Goal: Information Seeking & Learning: Learn about a topic

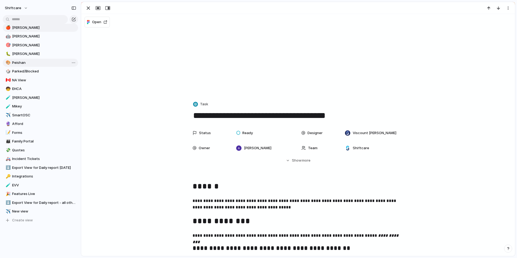
scroll to position [147, 0]
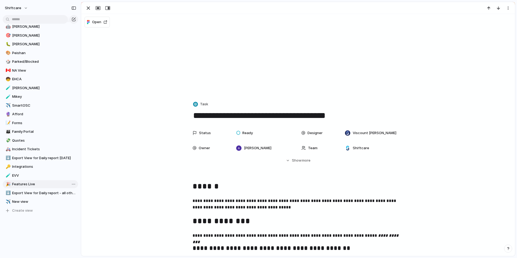
click at [38, 182] on span "Features Live" at bounding box center [44, 183] width 64 height 5
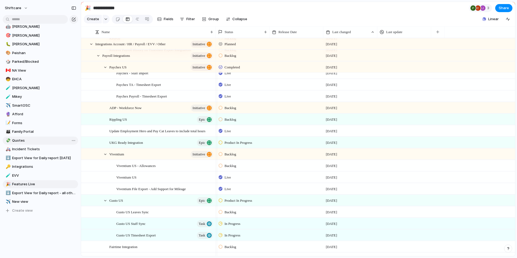
click at [23, 136] on link "💸 Quotes" at bounding box center [40, 140] width 75 height 8
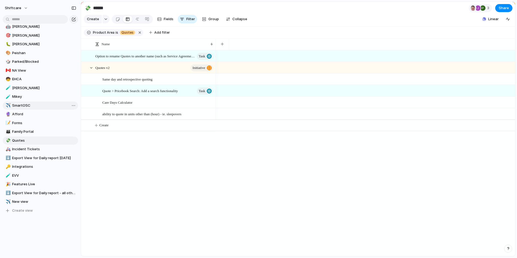
click at [22, 106] on span "SmartOSC" at bounding box center [44, 105] width 64 height 5
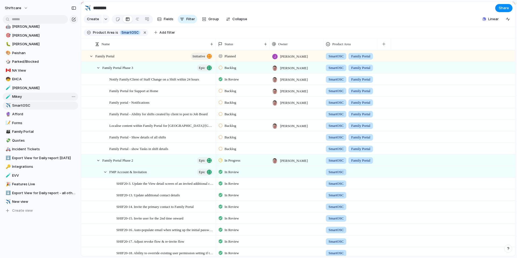
click at [24, 95] on span "Mikey" at bounding box center [44, 96] width 64 height 5
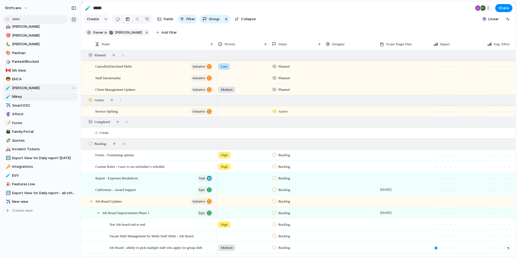
click at [24, 85] on link "🧪 [PERSON_NAME]" at bounding box center [40, 88] width 75 height 8
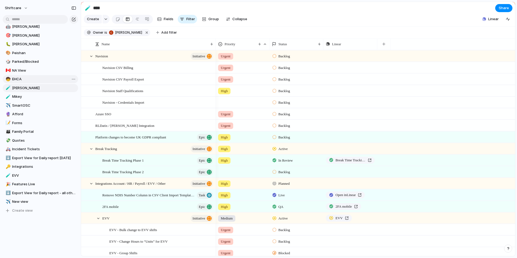
click at [25, 80] on span "EHCA" at bounding box center [44, 78] width 64 height 5
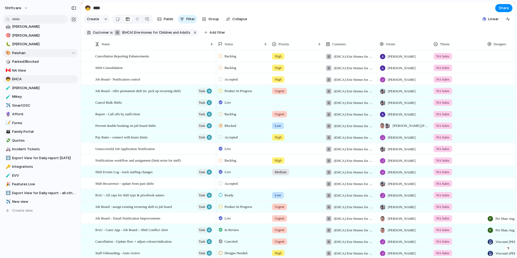
click at [27, 52] on span "Peishan" at bounding box center [44, 52] width 64 height 5
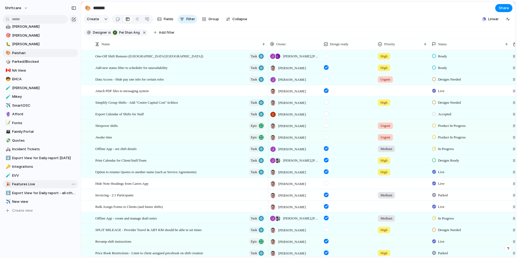
click at [38, 181] on span "Features Live" at bounding box center [44, 183] width 64 height 5
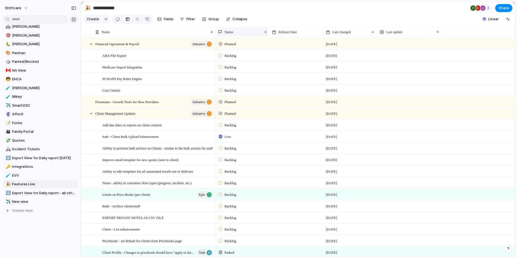
click at [247, 35] on div "Status" at bounding box center [240, 31] width 44 height 5
click at [234, 56] on span "Hide" at bounding box center [231, 56] width 8 height 5
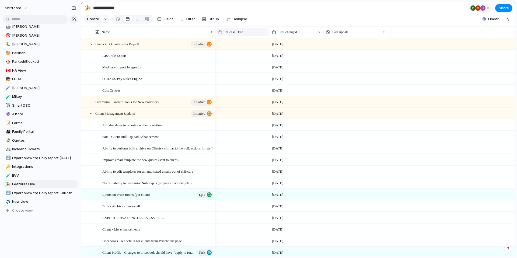
click at [243, 33] on div "Release Date" at bounding box center [242, 32] width 51 height 9
click at [229, 58] on span "Hide" at bounding box center [231, 56] width 8 height 5
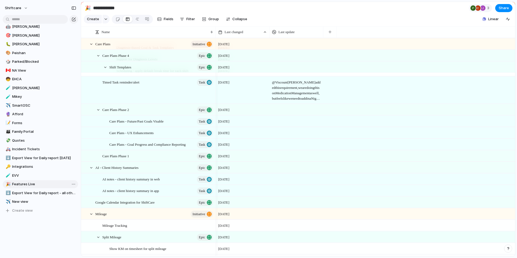
click at [26, 185] on span "Features Live" at bounding box center [44, 183] width 64 height 5
click at [24, 175] on span "EVV" at bounding box center [44, 175] width 64 height 5
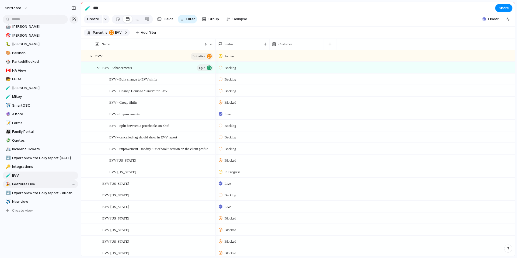
click at [23, 182] on span "Features Live" at bounding box center [44, 183] width 64 height 5
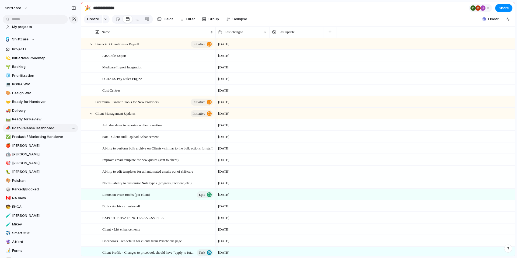
click at [27, 126] on span "Post-Release Dashboard" at bounding box center [44, 127] width 64 height 5
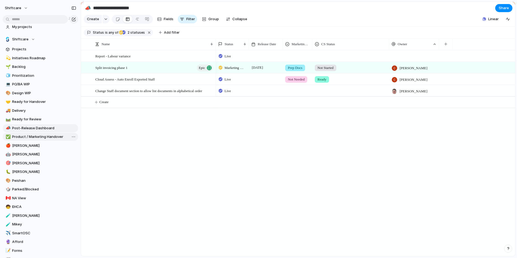
click at [23, 137] on span "Product / Marketing Handover" at bounding box center [44, 136] width 64 height 5
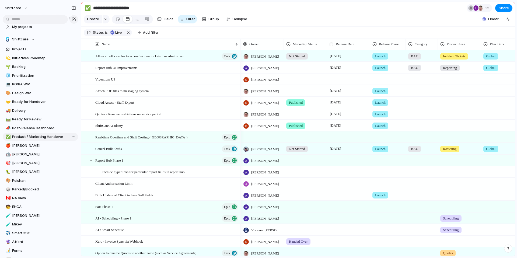
type input "**********"
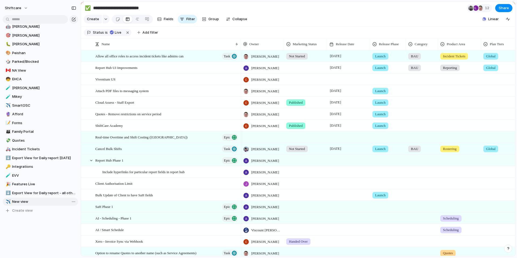
click at [20, 203] on span "New view" at bounding box center [44, 201] width 64 height 5
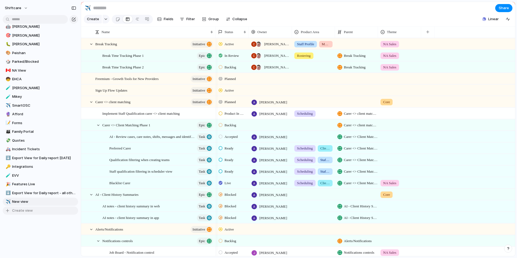
click at [16, 211] on span "Create view" at bounding box center [22, 210] width 21 height 5
click at [16, 216] on span "Create view" at bounding box center [22, 218] width 21 height 5
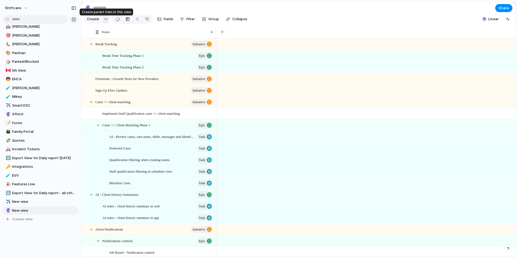
click at [104, 20] on div "button" at bounding box center [106, 19] width 4 height 2
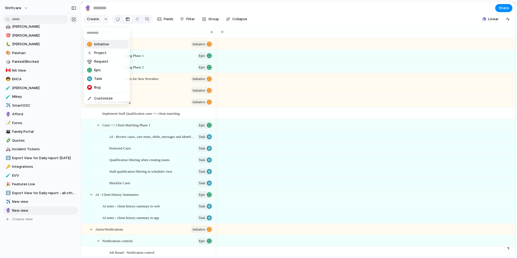
click at [104, 21] on div "Initiative Project Request Epic Task Bug Customize" at bounding box center [258, 129] width 517 height 258
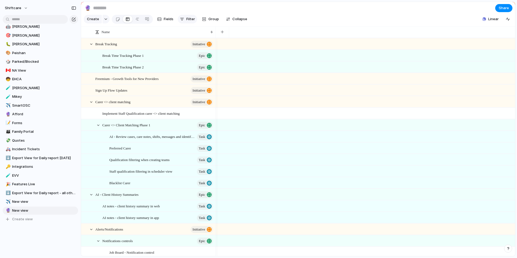
click at [188, 23] on button "Filter" at bounding box center [187, 19] width 19 height 9
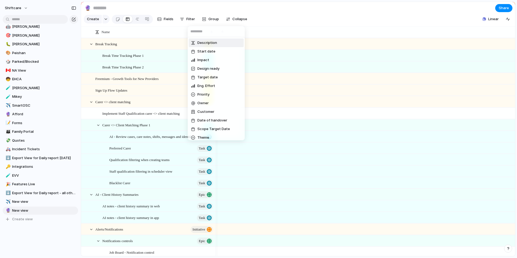
click at [170, 21] on div "Description Start date Impact Design ready Target date Eng. Effort Priority Own…" at bounding box center [258, 129] width 517 height 258
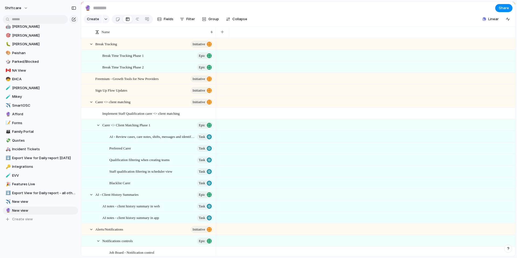
click at [170, 21] on span "Fields" at bounding box center [169, 18] width 10 height 5
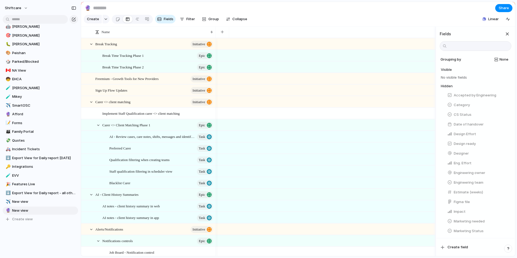
click at [170, 21] on span "Fields" at bounding box center [169, 18] width 10 height 5
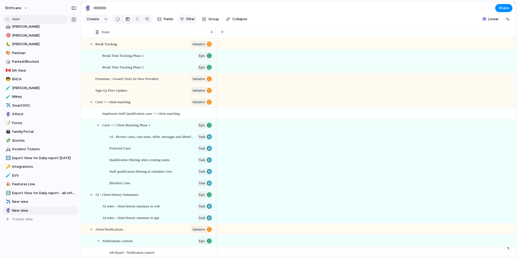
click at [186, 22] on span "Filter" at bounding box center [190, 18] width 9 height 5
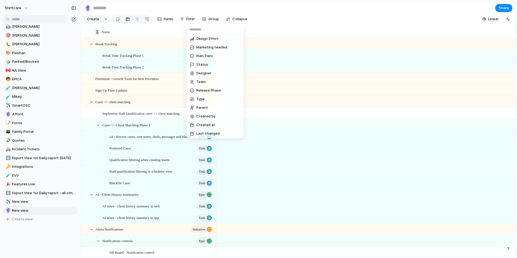
scroll to position [184, 0]
click at [210, 64] on li "Status" at bounding box center [215, 63] width 55 height 9
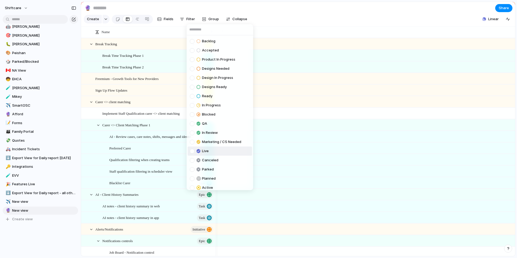
click at [191, 151] on div at bounding box center [192, 151] width 5 height 5
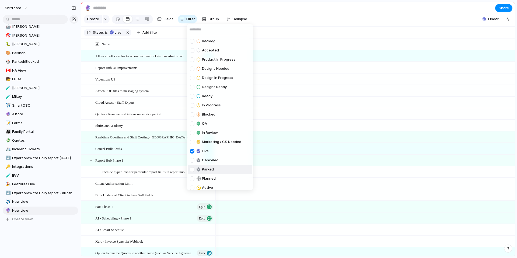
scroll to position [13, 0]
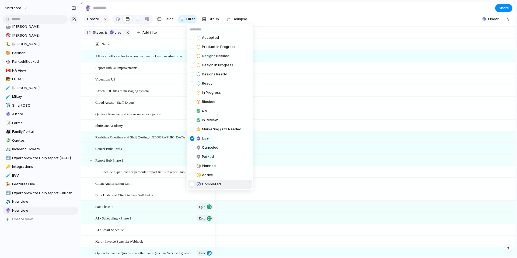
click at [193, 185] on div at bounding box center [192, 184] width 5 height 5
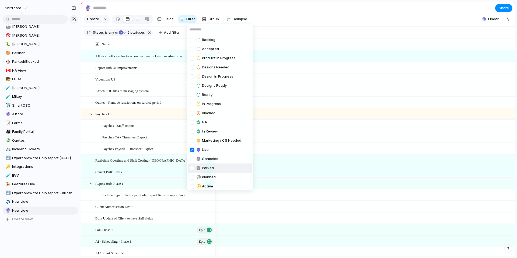
scroll to position [0, 0]
click at [278, 124] on div "Backlog Accepted Product In Progress Designs Needed Design In Progress Designs …" at bounding box center [258, 129] width 517 height 258
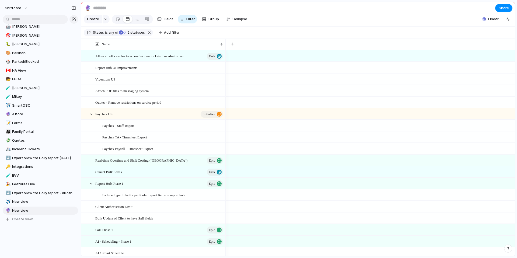
drag, startPoint x: 216, startPoint y: 48, endPoint x: 225, endPoint y: 49, distance: 10.0
click at [225, 49] on div at bounding box center [225, 43] width 3 height 11
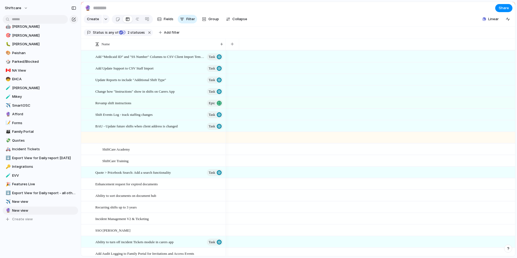
scroll to position [183, 0]
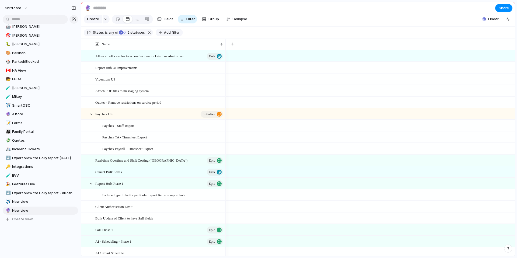
click at [165, 35] on span "Add filter" at bounding box center [172, 32] width 16 height 5
click at [161, 22] on div "Description Start date Impact Design ready Target date Eng. Effort Priority Own…" at bounding box center [258, 129] width 517 height 258
click at [161, 22] on button "Fields" at bounding box center [165, 19] width 20 height 9
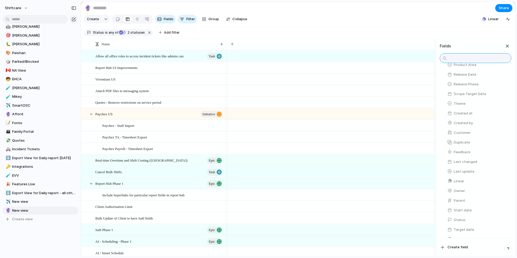
scroll to position [227, 0]
click at [465, 155] on span "Last changed" at bounding box center [464, 152] width 23 height 5
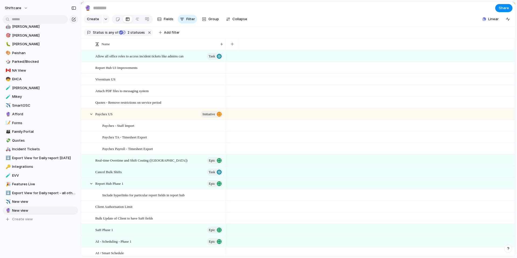
click at [383, 39] on section "Status is any of Live Completed 2 statuses Add filter" at bounding box center [298, 33] width 434 height 12
click at [229, 48] on button "button" at bounding box center [232, 44] width 11 height 10
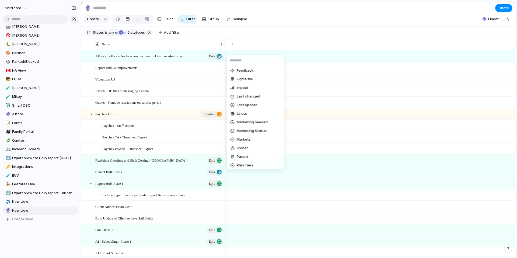
scroll to position [101, 0]
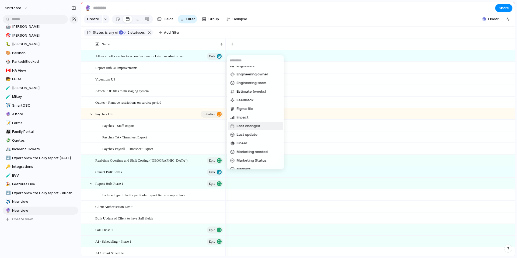
click at [256, 124] on span "Last changed" at bounding box center [248, 125] width 23 height 5
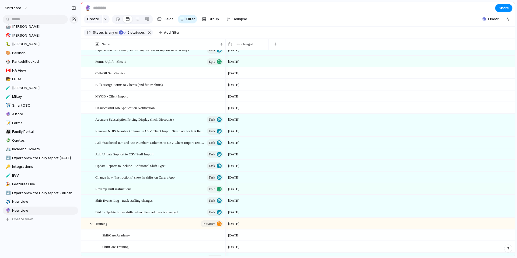
scroll to position [0, 0]
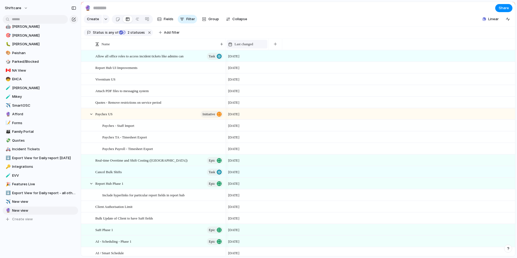
click at [258, 47] on div "Last changed" at bounding box center [247, 43] width 38 height 5
click at [249, 77] on span "Sort ascending" at bounding box center [250, 77] width 26 height 5
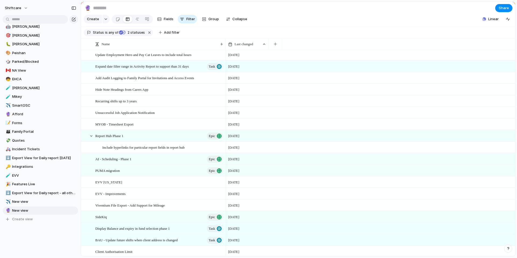
scroll to position [319, 0]
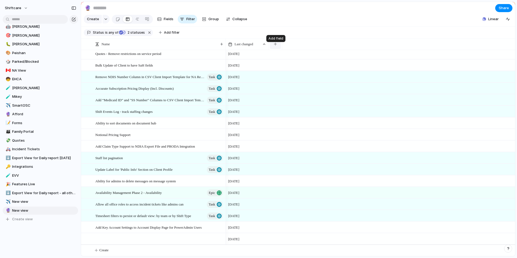
click at [273, 48] on button "button" at bounding box center [275, 44] width 11 height 10
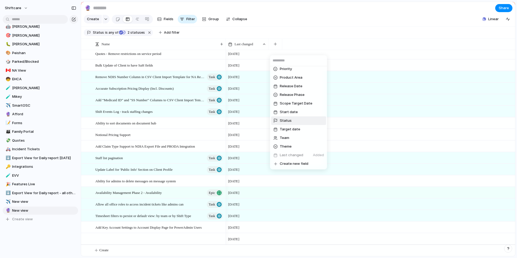
click at [284, 119] on span "Status" at bounding box center [286, 120] width 12 height 5
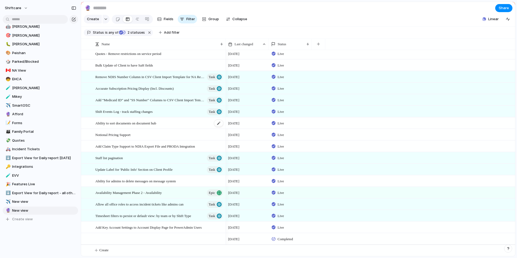
click at [156, 120] on span "Ability to sort documents on document hub" at bounding box center [125, 123] width 61 height 6
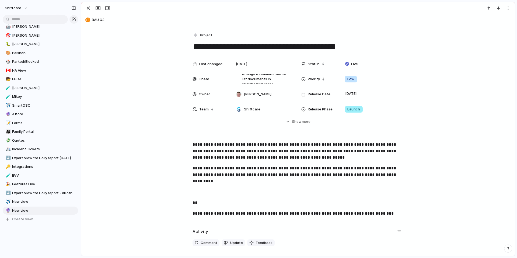
click at [163, 119] on div "**********" at bounding box center [298, 129] width 434 height 254
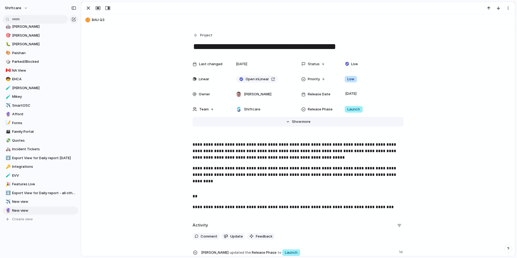
click at [295, 121] on span "Show" at bounding box center [297, 121] width 10 height 5
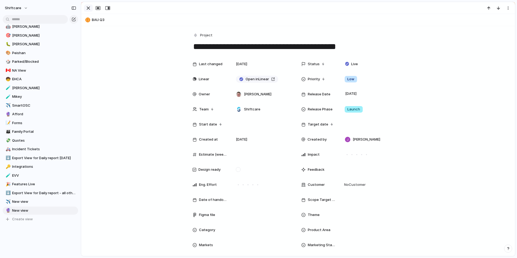
click at [86, 8] on div "button" at bounding box center [88, 8] width 6 height 6
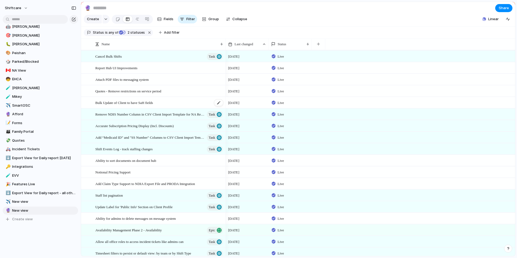
click at [130, 105] on span "Bulk Update of Client to have SaH fields" at bounding box center [124, 102] width 58 height 6
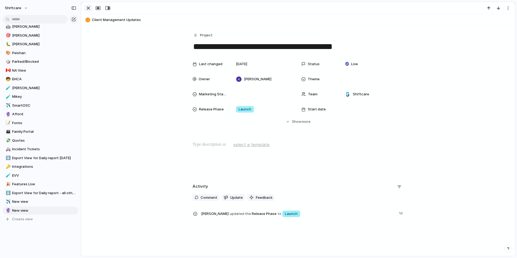
click at [89, 9] on div "button" at bounding box center [88, 8] width 6 height 6
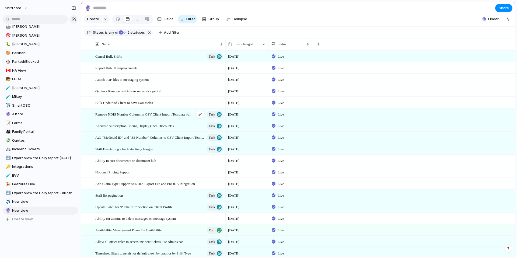
click at [129, 117] on span "Remove NDIS Number Column in CSV Client Import Template for NA Region" at bounding box center [144, 114] width 98 height 6
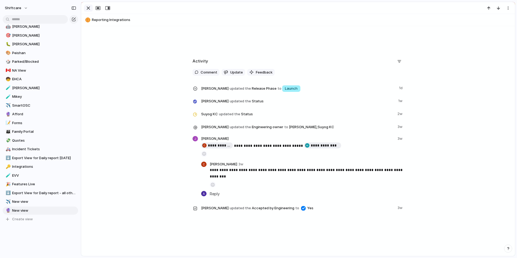
click at [86, 7] on div "button" at bounding box center [88, 8] width 6 height 6
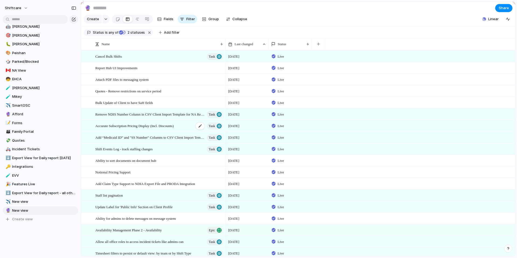
click at [124, 129] on span "Accurate Subscription Pricing Display (Incl. Discounts)" at bounding box center [134, 125] width 78 height 6
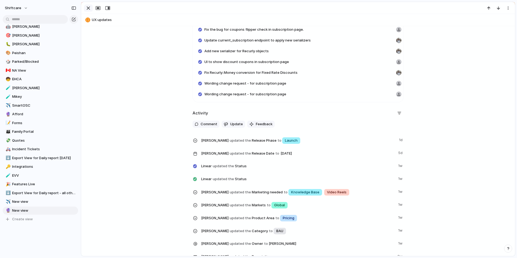
click at [87, 8] on div "button" at bounding box center [88, 8] width 6 height 6
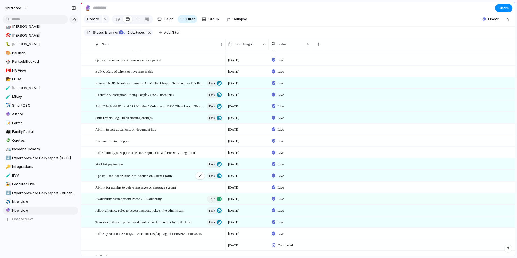
scroll to position [793, 0]
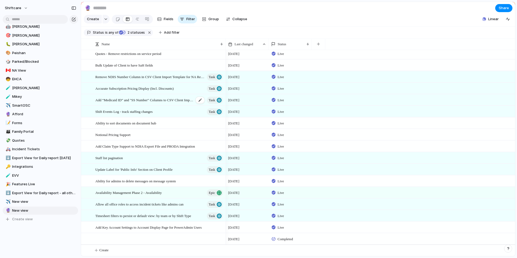
click at [176, 99] on span "Add “Medicaid ID” and "SS Number" Columns to CSV Client Import Template for NA" at bounding box center [144, 100] width 98 height 6
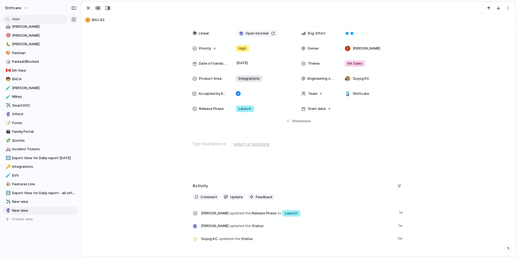
scroll to position [55, 0]
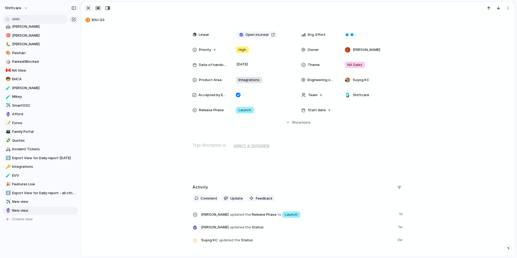
click at [89, 7] on div "button" at bounding box center [88, 8] width 6 height 6
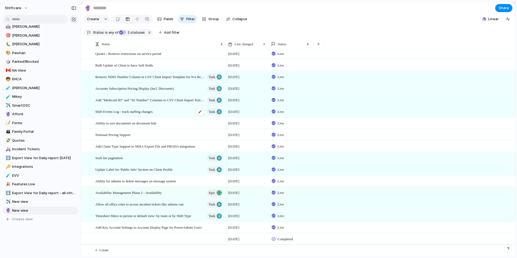
click at [149, 111] on span "Shift Events Log - track staffing changes" at bounding box center [123, 111] width 57 height 6
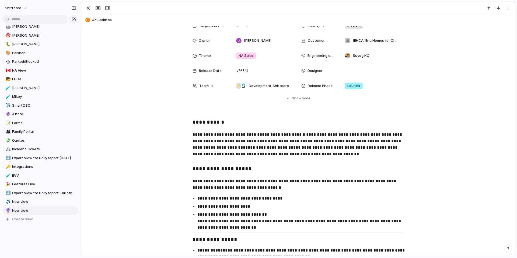
scroll to position [167, 0]
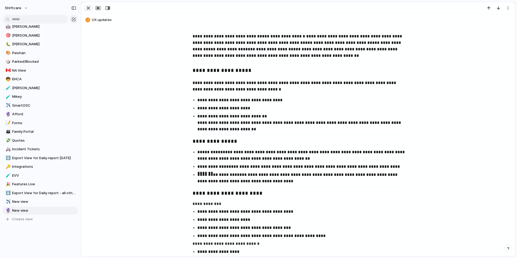
click at [87, 8] on div "button" at bounding box center [88, 8] width 6 height 6
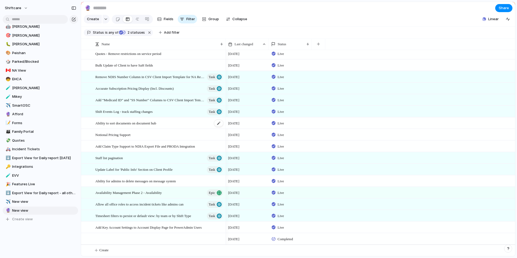
click at [142, 121] on span "Ability to sort documents on document hub" at bounding box center [125, 123] width 61 height 6
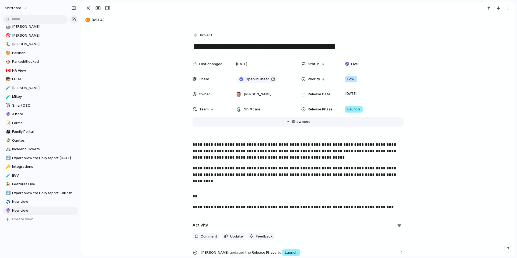
click at [292, 120] on span "Show" at bounding box center [297, 121] width 10 height 5
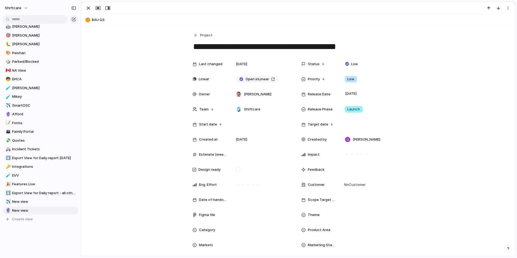
click at [209, 48] on textarea "**********" at bounding box center [297, 46] width 211 height 11
click at [195, 49] on textarea "**********" at bounding box center [297, 46] width 211 height 11
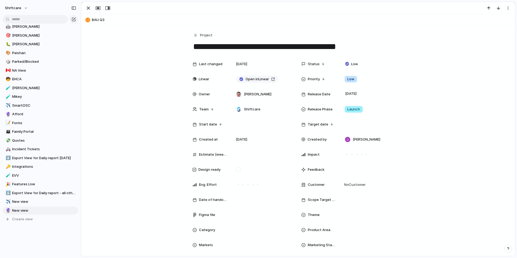
drag, startPoint x: 190, startPoint y: 49, endPoint x: 357, endPoint y: 49, distance: 166.8
click at [357, 50] on div "**********" at bounding box center [297, 255] width 433 height 459
drag, startPoint x: 358, startPoint y: 47, endPoint x: 180, endPoint y: 51, distance: 177.9
click at [180, 51] on div "**********" at bounding box center [297, 255] width 433 height 459
click at [188, 48] on div "**********" at bounding box center [297, 255] width 433 height 459
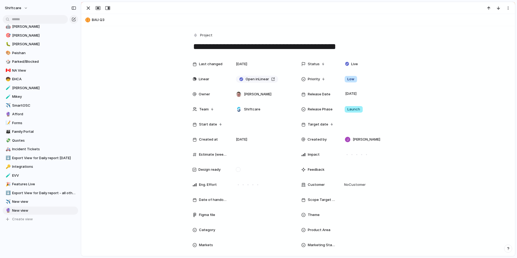
drag, startPoint x: 190, startPoint y: 47, endPoint x: 362, endPoint y: 45, distance: 172.2
click at [362, 45] on textarea "**********" at bounding box center [297, 46] width 211 height 11
click at [88, 9] on div "button" at bounding box center [88, 8] width 6 height 6
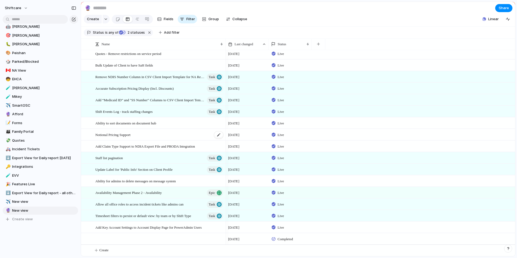
click at [121, 134] on span "Notional Pricing Support" at bounding box center [112, 134] width 35 height 6
click at [121, 134] on main "🔮 Share Create Fields Filter Group Zoom Collapse Linear Clear Save for everyone…" at bounding box center [298, 129] width 434 height 255
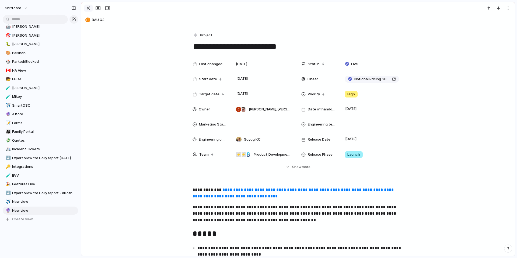
click at [89, 11] on div "button" at bounding box center [88, 8] width 6 height 6
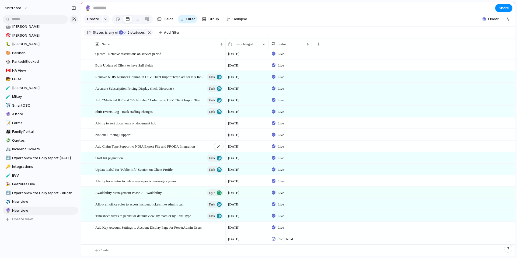
click at [186, 147] on span "Add Claim Type Support to NDIA Export File and PRODA Integration" at bounding box center [145, 146] width 100 height 6
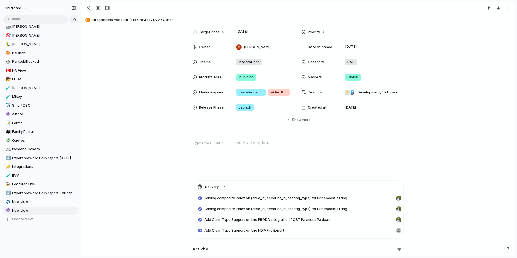
scroll to position [197, 0]
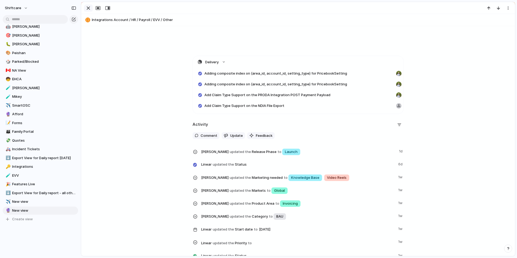
click at [85, 9] on div "button" at bounding box center [88, 8] width 6 height 6
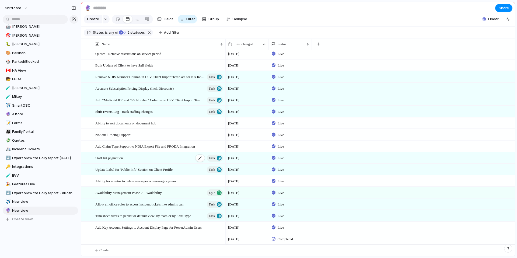
click at [141, 157] on div "Staff list pagination Task" at bounding box center [159, 157] width 128 height 11
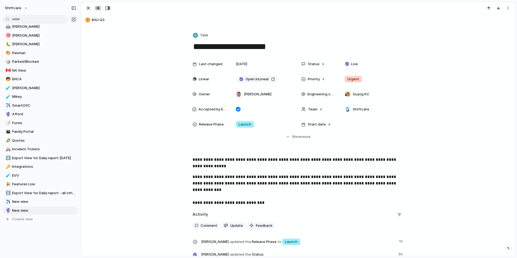
click at [223, 46] on textarea "**********" at bounding box center [297, 46] width 211 height 11
click at [88, 6] on div "button" at bounding box center [88, 8] width 6 height 6
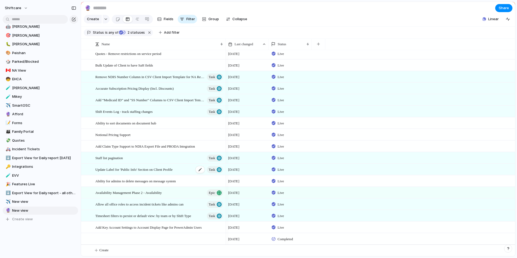
click at [170, 171] on span "Update Label for 'Public Info' Section on Client Profile" at bounding box center [133, 169] width 77 height 6
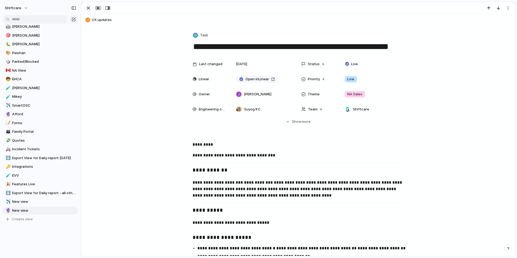
drag, startPoint x: 194, startPoint y: 48, endPoint x: 407, endPoint y: 47, distance: 213.4
click at [407, 47] on div "**********" at bounding box center [297, 211] width 433 height 371
click at [403, 48] on div "**********" at bounding box center [297, 211] width 433 height 371
drag, startPoint x: 398, startPoint y: 47, endPoint x: 244, endPoint y: 44, distance: 154.5
click at [244, 44] on textarea "**********" at bounding box center [297, 46] width 211 height 11
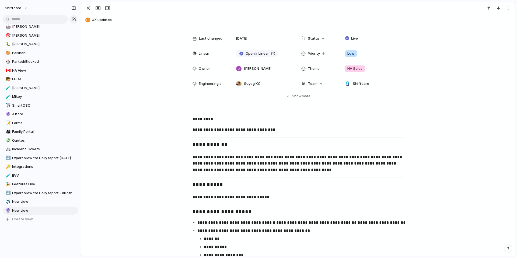
scroll to position [25, 0]
drag, startPoint x: 268, startPoint y: 199, endPoint x: 190, endPoint y: 198, distance: 77.8
click at [190, 198] on div "**********" at bounding box center [298, 220] width 420 height 209
click at [203, 231] on p "**********" at bounding box center [302, 231] width 211 height 6
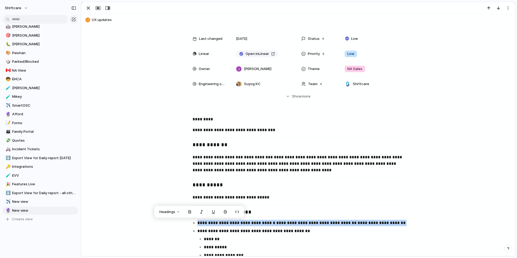
drag, startPoint x: 195, startPoint y: 223, endPoint x: 409, endPoint y: 228, distance: 214.0
click at [409, 228] on div "**********" at bounding box center [298, 220] width 420 height 209
copy p "**********"
click at [87, 5] on div at bounding box center [97, 8] width 29 height 7
click at [87, 8] on div "button" at bounding box center [88, 8] width 6 height 6
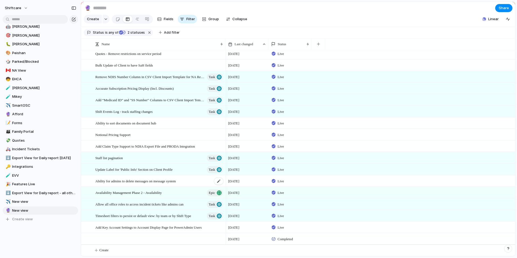
click at [149, 178] on span "Ability for admins to delete messages on message system" at bounding box center [135, 181] width 80 height 6
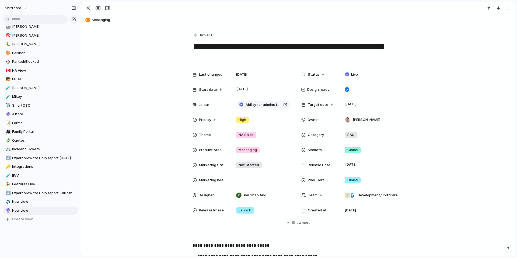
click at [203, 48] on textarea "**********" at bounding box center [297, 52] width 211 height 22
click at [89, 10] on div "button" at bounding box center [88, 8] width 6 height 6
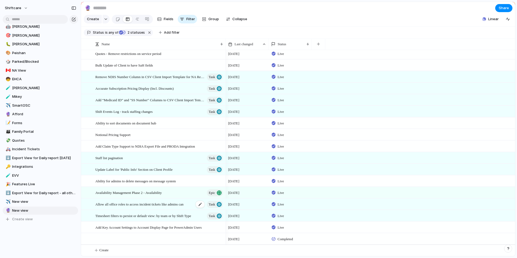
click at [153, 203] on span "Allow all office roles to access incident tickets like admins can" at bounding box center [139, 204] width 88 height 6
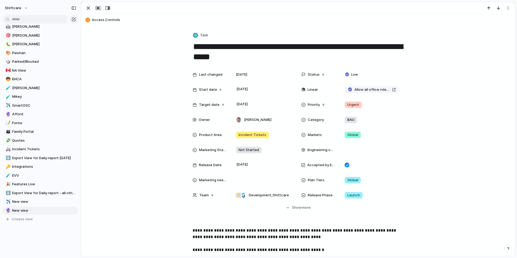
click at [213, 51] on textarea "**********" at bounding box center [297, 52] width 211 height 22
click at [448, 117] on div "Last changed [DATE] Status Live Start date [DATE] Linear Allow all office roles…" at bounding box center [298, 139] width 420 height 141
click at [86, 9] on div "button" at bounding box center [88, 8] width 6 height 6
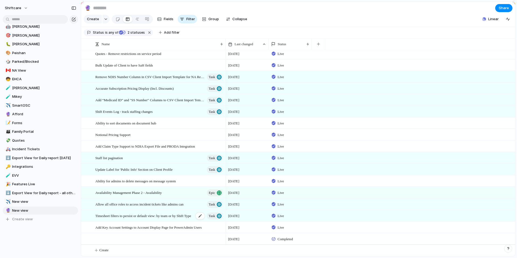
click at [170, 216] on span "Timesheet filters to persist or default view: by team or by Shift Type" at bounding box center [143, 215] width 96 height 6
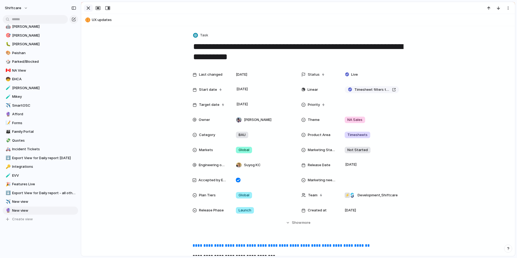
click at [88, 10] on div "button" at bounding box center [88, 8] width 6 height 6
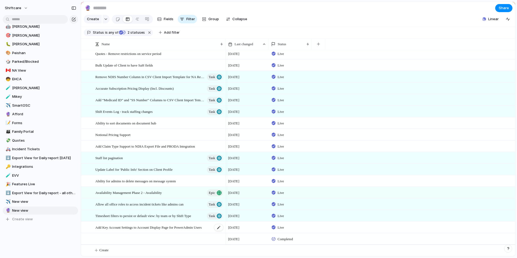
click at [181, 228] on span "Add Key Account Settings to Account Display Page for PowerAdmin Users" at bounding box center [148, 227] width 106 height 6
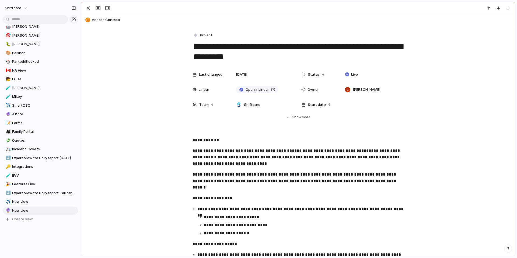
drag, startPoint x: 262, startPoint y: 58, endPoint x: 175, endPoint y: 50, distance: 86.8
click at [175, 50] on div "**********" at bounding box center [297, 193] width 433 height 335
click at [200, 49] on textarea "**********" at bounding box center [297, 52] width 211 height 22
drag, startPoint x: 269, startPoint y: 58, endPoint x: 166, endPoint y: 50, distance: 103.3
click at [166, 50] on div "**********" at bounding box center [297, 193] width 433 height 335
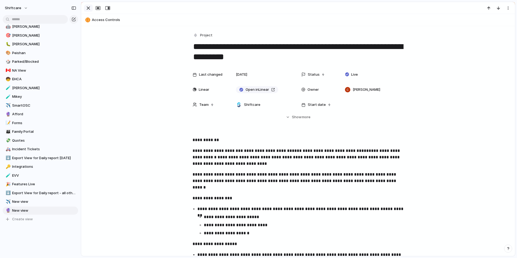
click at [87, 6] on div "button" at bounding box center [88, 8] width 6 height 6
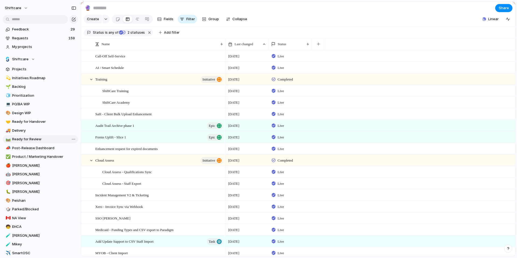
click at [24, 140] on span "Ready for Review" at bounding box center [44, 138] width 64 height 5
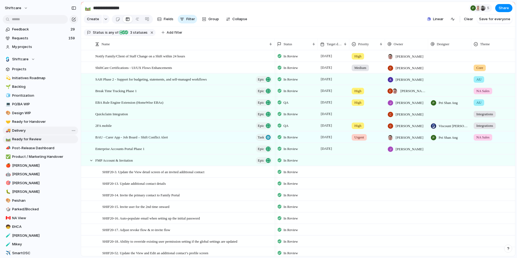
click at [23, 128] on span "Delivery" at bounding box center [44, 130] width 64 height 5
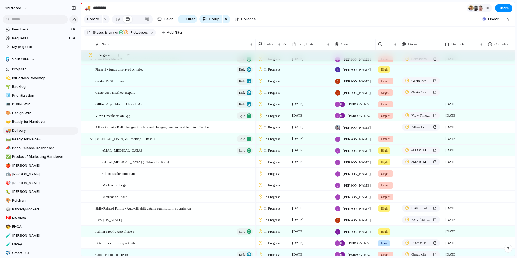
scroll to position [141, 0]
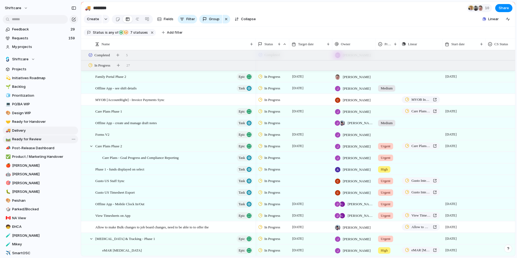
click at [43, 139] on span "Ready for Review" at bounding box center [44, 138] width 64 height 5
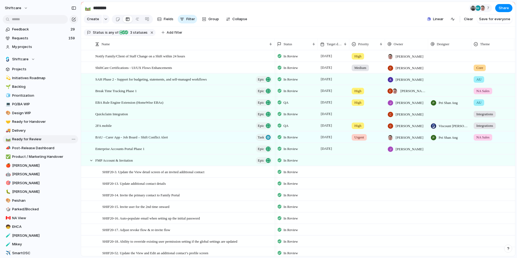
type input "**********"
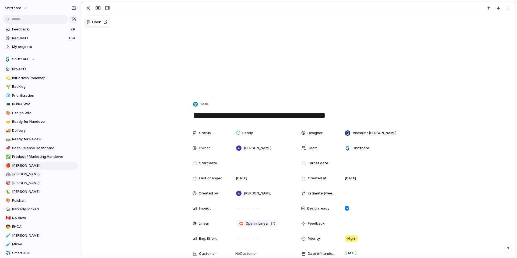
scroll to position [574, 0]
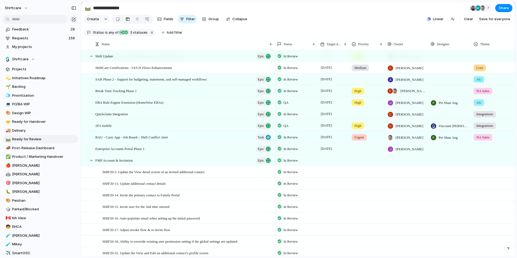
scroll to position [318, 0]
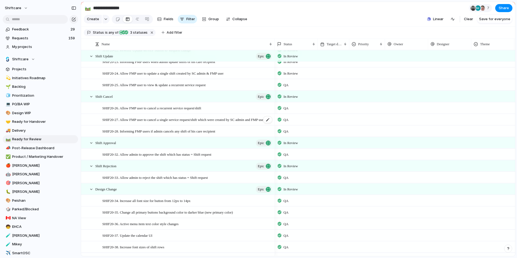
click at [198, 122] on span "SHIF20-27. Allow FMP user to cancel a single service request/shift which were c…" at bounding box center [183, 119] width 163 height 6
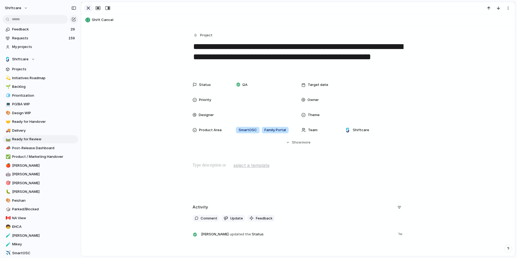
click at [88, 9] on div "button" at bounding box center [88, 8] width 6 height 6
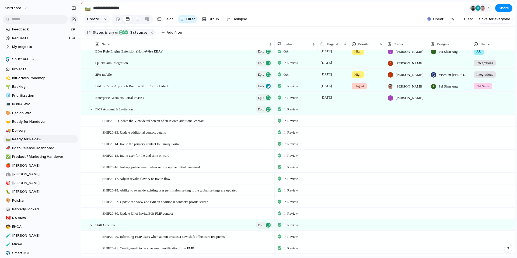
scroll to position [12, 0]
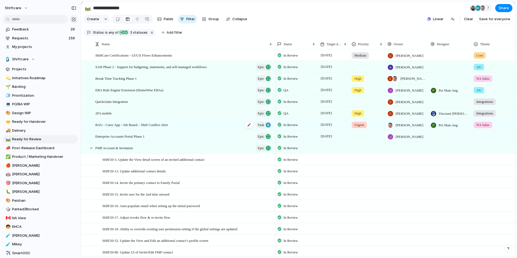
click at [150, 128] on span "BAU - Carer App - Job Board – Shift Conflict Alert" at bounding box center [131, 124] width 72 height 6
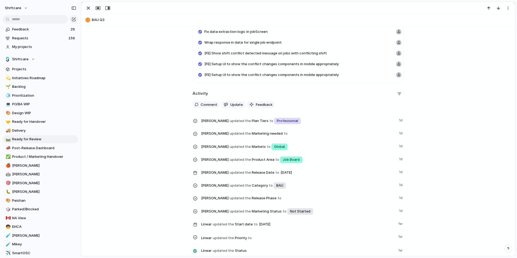
scroll to position [636, 0]
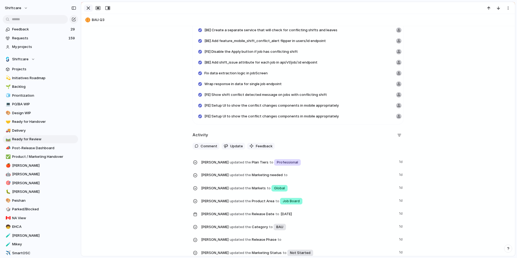
click at [84, 8] on button "button" at bounding box center [88, 8] width 9 height 7
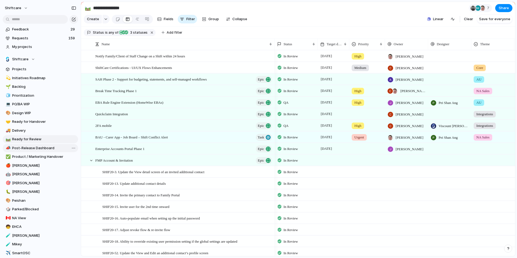
click at [32, 148] on span "Post-Release Dashboard" at bounding box center [44, 147] width 64 height 5
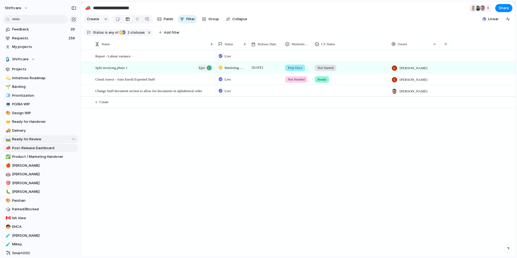
click at [29, 137] on span "Ready for Review" at bounding box center [44, 138] width 64 height 5
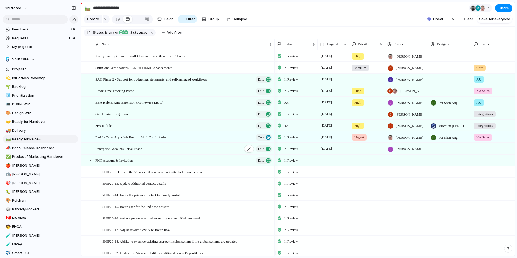
click at [119, 151] on span "Enterprise Accounts Portal Phase 1" at bounding box center [119, 148] width 49 height 6
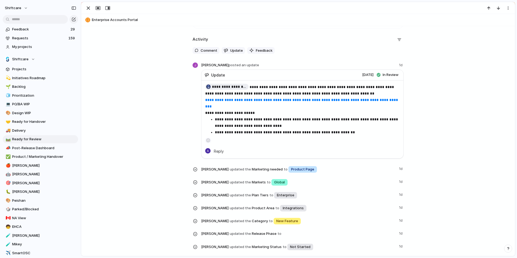
scroll to position [1086, 0]
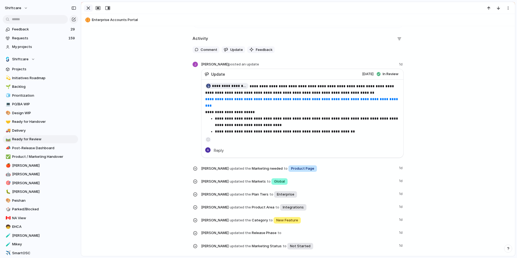
click at [87, 7] on div "button" at bounding box center [88, 8] width 6 height 6
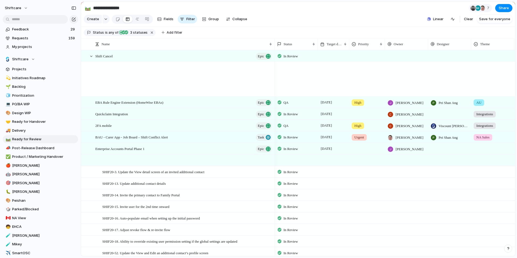
scroll to position [435, 0]
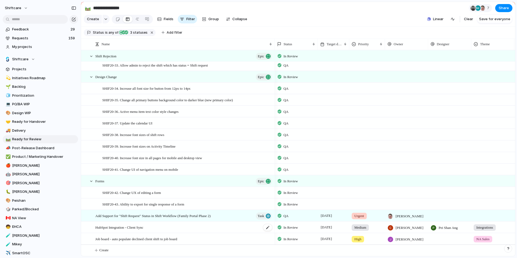
click at [122, 227] on span "HubSpot Integration - Client Sync" at bounding box center [119, 227] width 48 height 6
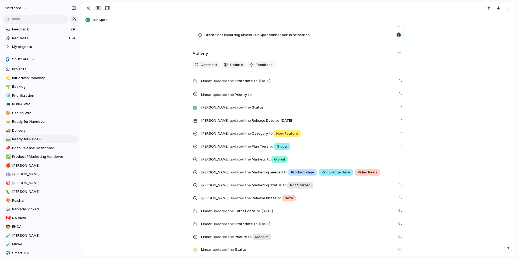
scroll to position [846, 0]
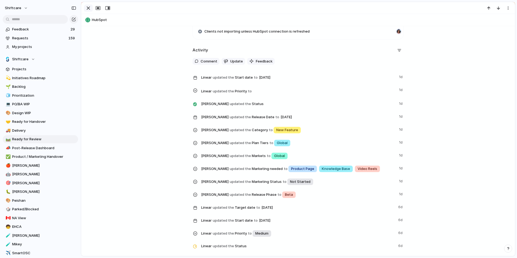
click at [88, 8] on div "button" at bounding box center [88, 8] width 6 height 6
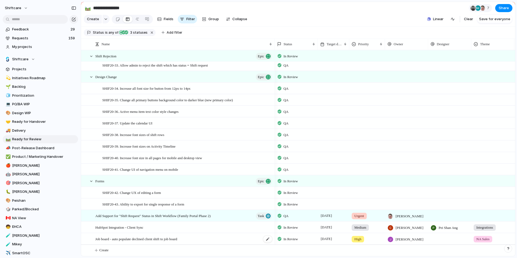
click at [139, 240] on span "Job board - auto populate declined client shift to job board" at bounding box center [136, 238] width 82 height 6
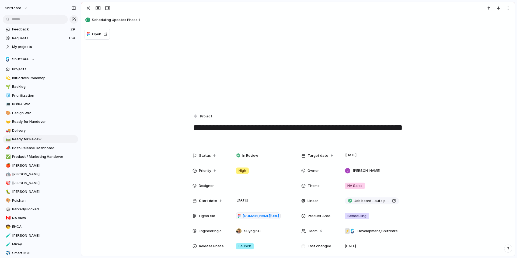
click at [202, 132] on textarea "**********" at bounding box center [297, 133] width 211 height 22
click at [224, 132] on textarea "**********" at bounding box center [297, 133] width 211 height 22
drag, startPoint x: 224, startPoint y: 137, endPoint x: 185, endPoint y: 128, distance: 39.7
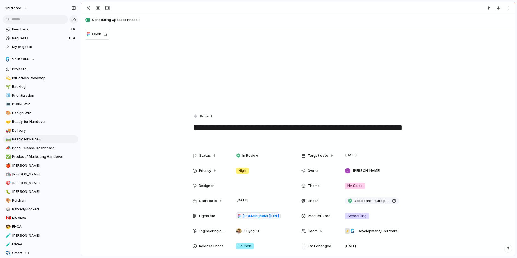
click at [87, 8] on div "button" at bounding box center [88, 8] width 6 height 6
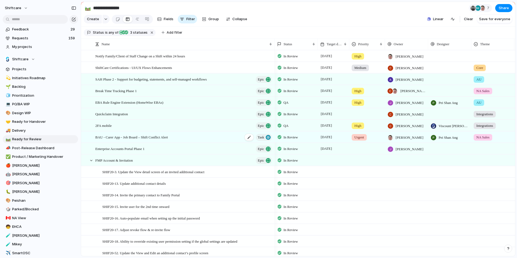
click at [139, 140] on span "BAU - Carer App - Job Board – Shift Conflict Alert" at bounding box center [131, 137] width 72 height 6
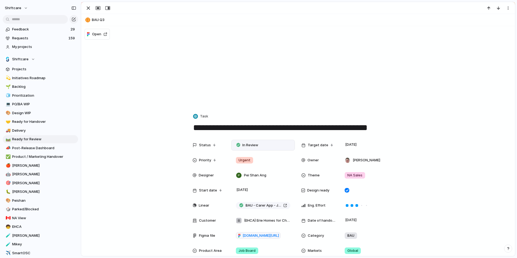
click at [272, 143] on div "In Review" at bounding box center [263, 145] width 59 height 6
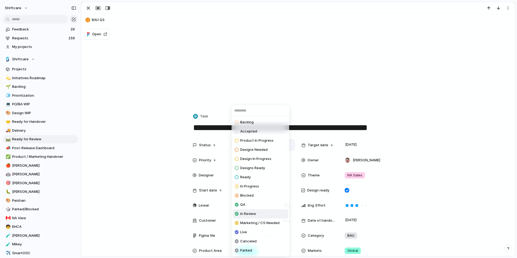
click at [272, 143] on div "Product In Progress" at bounding box center [254, 140] width 39 height 6
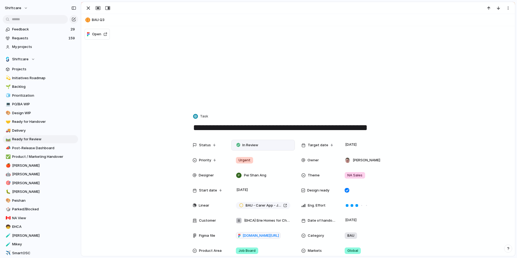
click at [477, 161] on div "Status In Review Target date 15 August Priority Urgent Owner Paul Slater Design…" at bounding box center [298, 233] width 420 height 186
click at [271, 132] on textarea "**********" at bounding box center [297, 127] width 211 height 11
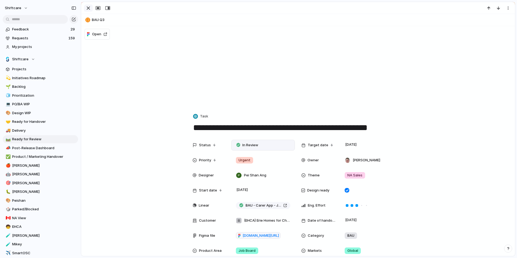
click at [91, 9] on button "button" at bounding box center [88, 8] width 9 height 7
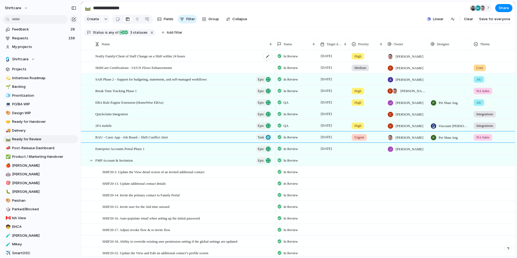
click at [124, 59] on span "Notify Family/Client of Staff Change on a Shift within 24 hours" at bounding box center [140, 56] width 90 height 6
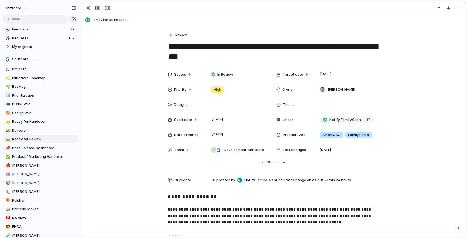
drag, startPoint x: 203, startPoint y: 60, endPoint x: 166, endPoint y: 39, distance: 42.4
click at [168, 39] on div "**********" at bounding box center [273, 46] width 211 height 31
click at [89, 7] on div "button" at bounding box center [88, 8] width 6 height 6
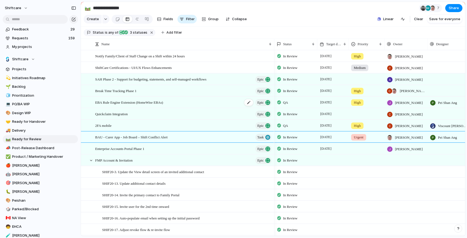
click at [127, 105] on span "EBA Rule Engine Extension (HomeWise EBAs)" at bounding box center [129, 102] width 68 height 6
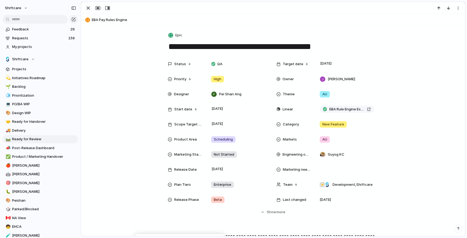
click at [247, 46] on textarea "**********" at bounding box center [273, 46] width 211 height 11
click at [89, 8] on div "button" at bounding box center [88, 8] width 6 height 6
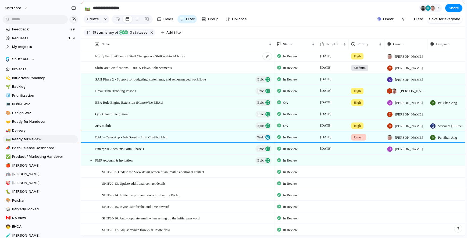
click at [167, 59] on span "Notify Family/Client of Staff Change on a Shift within 24 hours" at bounding box center [140, 56] width 90 height 6
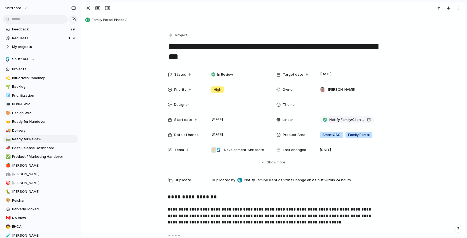
click at [184, 45] on textarea "**********" at bounding box center [273, 52] width 211 height 22
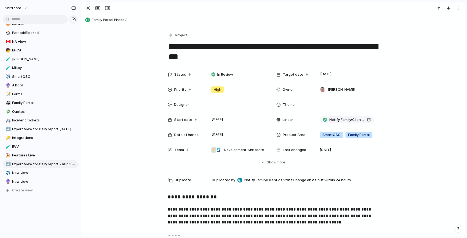
click at [37, 163] on span "Export View for Daily report - all other days" at bounding box center [44, 163] width 64 height 5
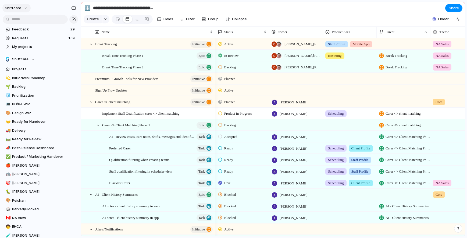
click at [24, 7] on button "shiftcare" at bounding box center [16, 8] width 28 height 9
click at [21, 21] on span "Settings" at bounding box center [19, 19] width 15 height 5
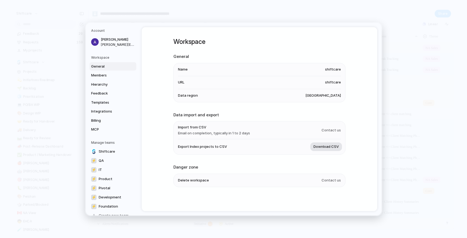
click at [329, 147] on span "Download CSV" at bounding box center [326, 146] width 25 height 5
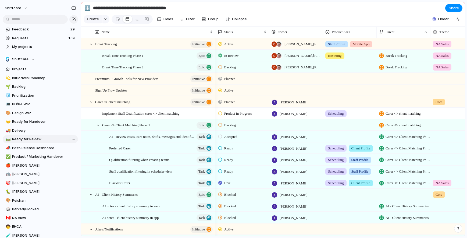
click at [40, 137] on span "Ready for Review" at bounding box center [44, 138] width 64 height 5
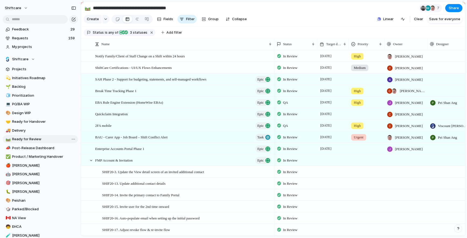
type input "**********"
click at [142, 59] on span "Notify Family/Client of Staff Change on a Shift within 24 hours" at bounding box center [140, 56] width 90 height 6
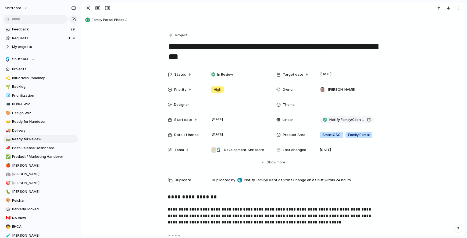
click at [184, 48] on textarea "**********" at bounding box center [273, 52] width 211 height 22
